Goal: Task Accomplishment & Management: Use online tool/utility

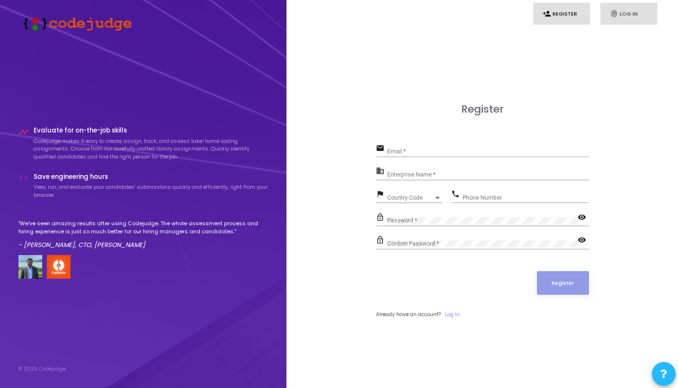
click at [637, 7] on link "fingerprint Log In" at bounding box center [628, 14] width 57 height 22
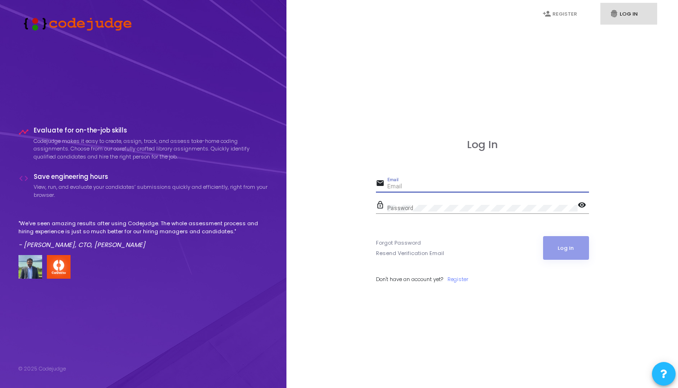
click at [409, 185] on input "Email" at bounding box center [488, 187] width 202 height 7
type input "[PERSON_NAME][EMAIL_ADDRESS][DOMAIN_NAME]"
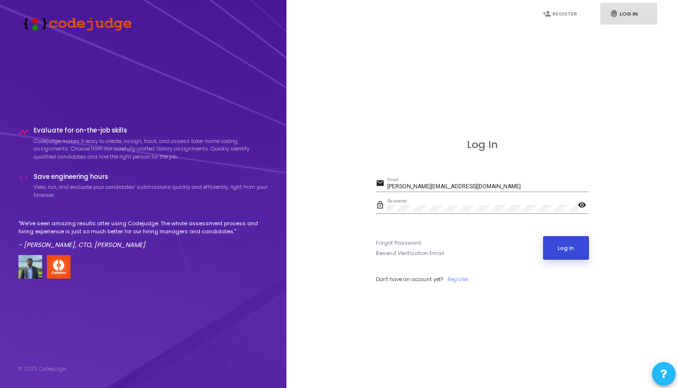
click at [556, 241] on button "Log In" at bounding box center [566, 248] width 46 height 24
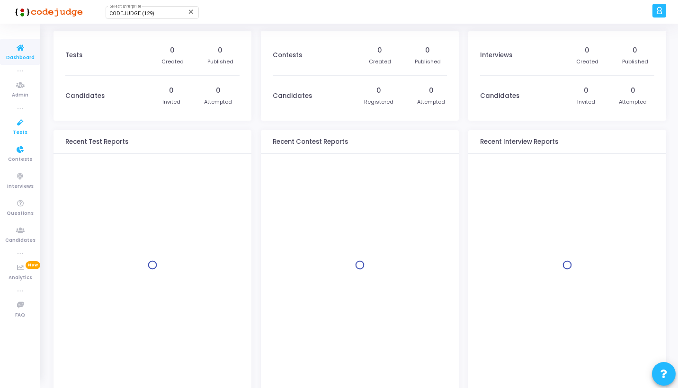
click at [20, 119] on icon at bounding box center [20, 123] width 20 height 12
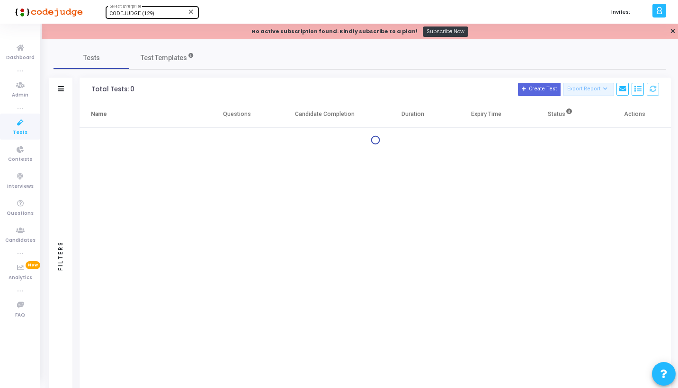
click at [142, 15] on span "CODEJUDGE (129)" at bounding box center [131, 13] width 45 height 6
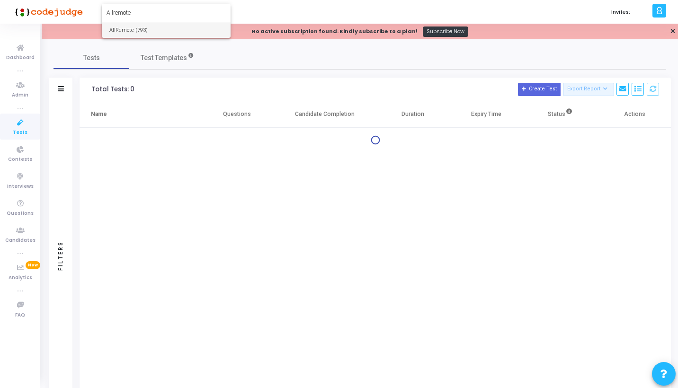
type input "Allremote"
click at [147, 30] on span "AllRemote (793)" at bounding box center [166, 30] width 114 height 16
